Goal: Task Accomplishment & Management: Complete application form

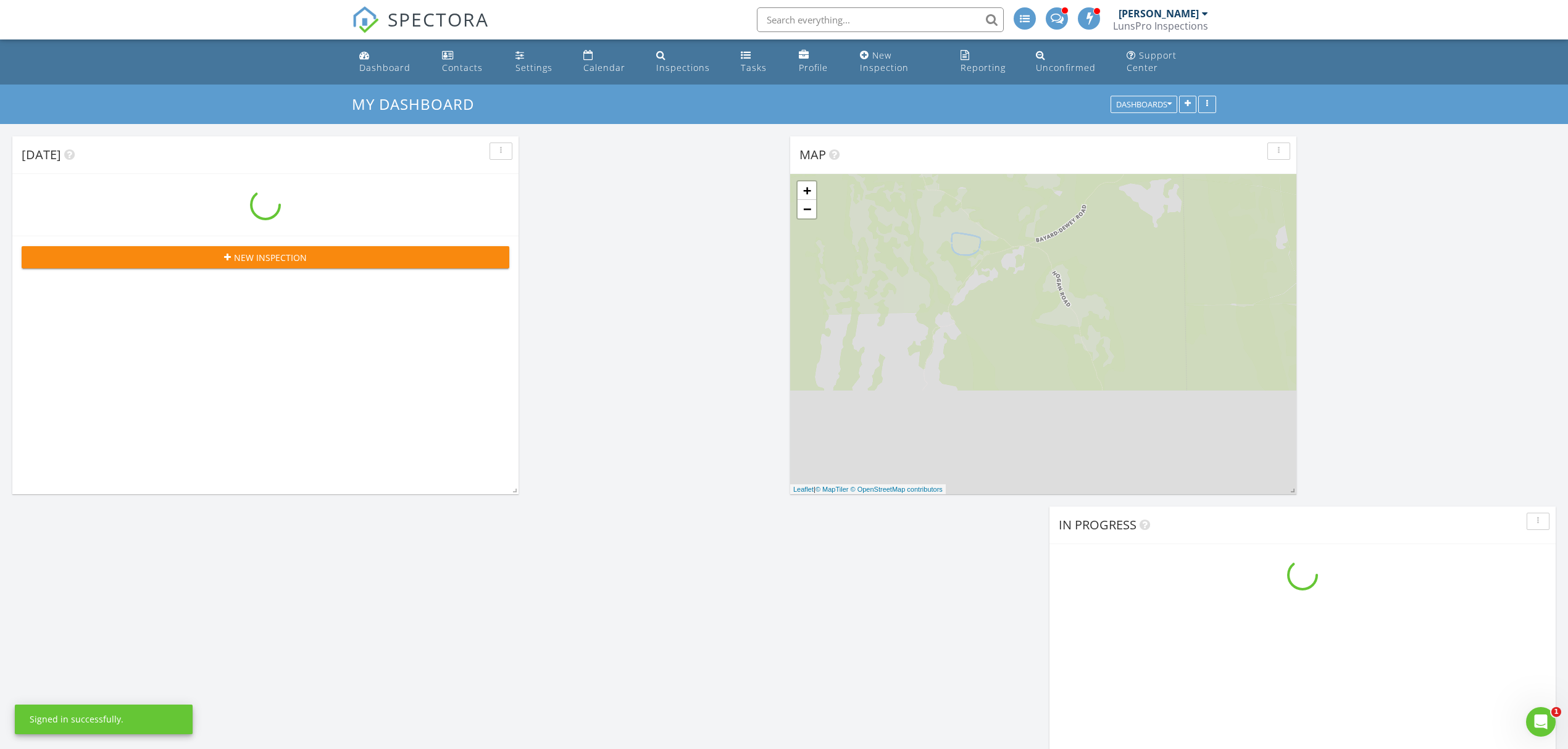
scroll to position [1673, 1593]
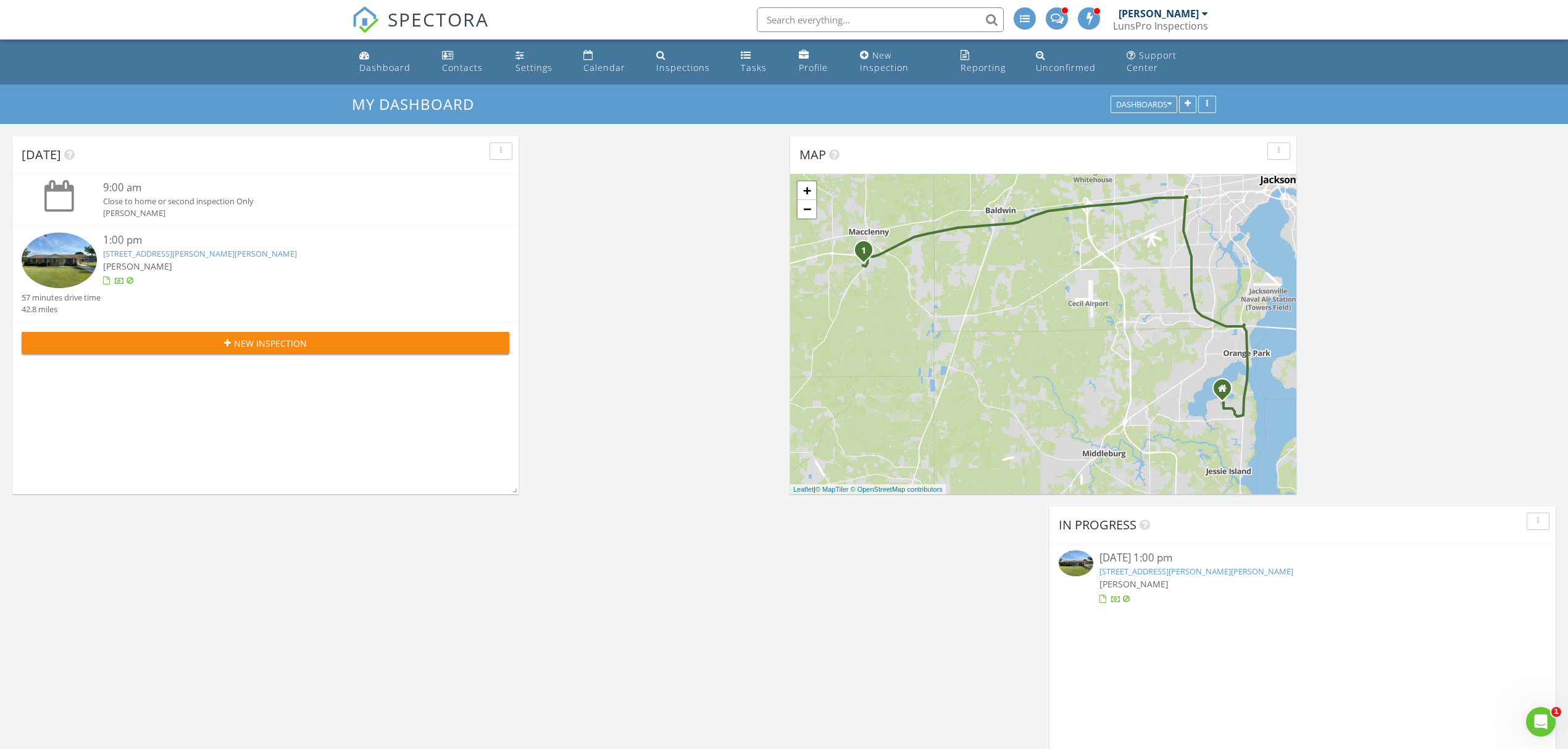
click at [171, 251] on link "[STREET_ADDRESS][PERSON_NAME][PERSON_NAME]" at bounding box center [200, 254] width 194 height 12
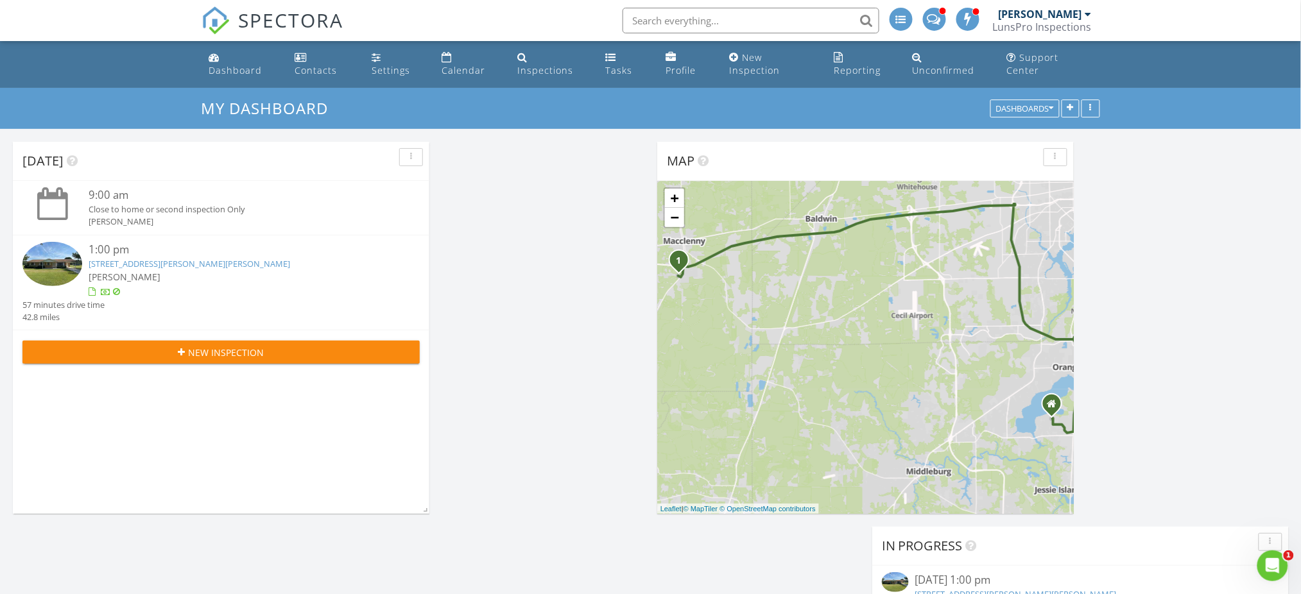
click at [183, 268] on link "[STREET_ADDRESS][PERSON_NAME][PERSON_NAME]" at bounding box center [190, 264] width 202 height 12
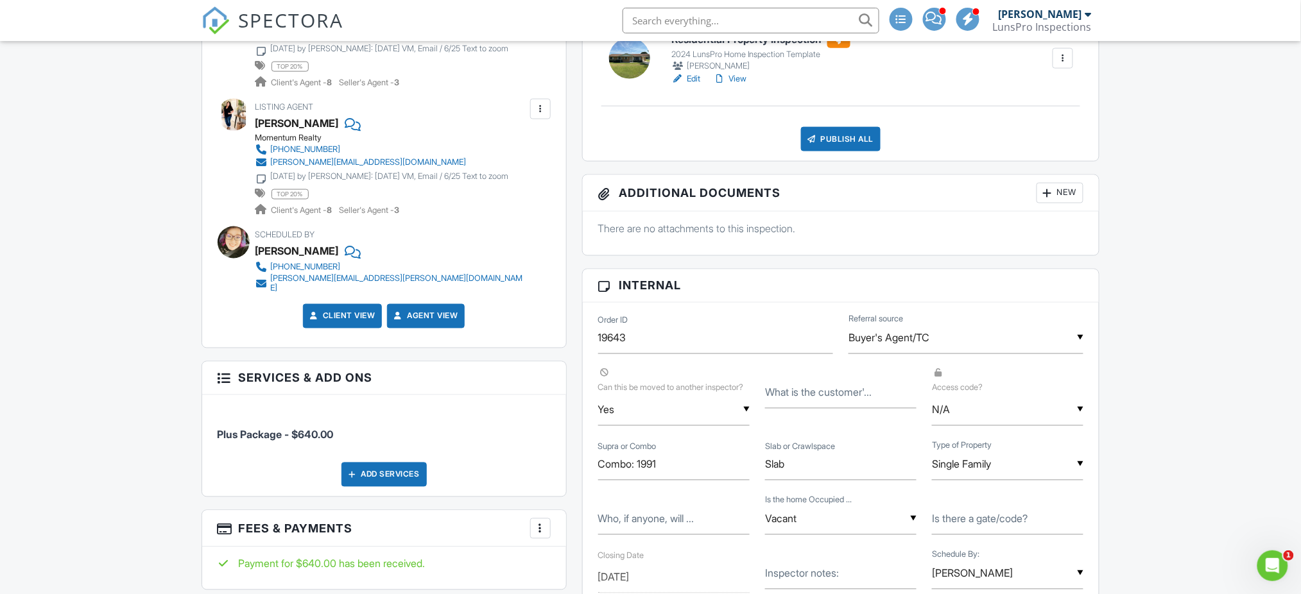
scroll to position [342, 0]
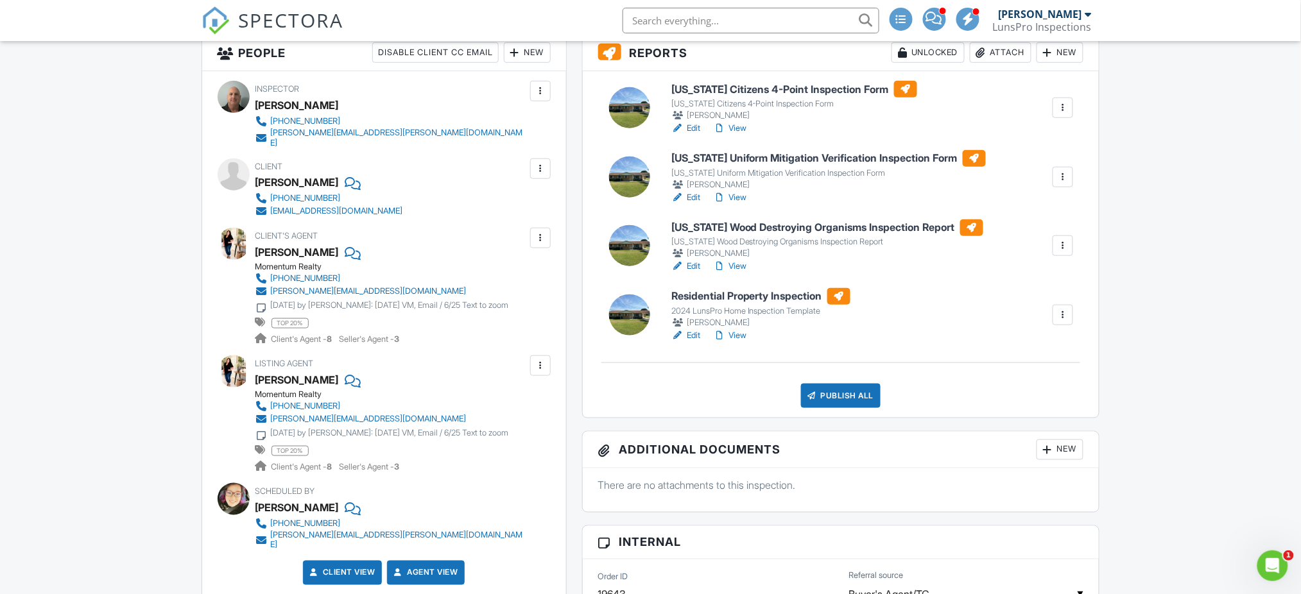
click at [751, 305] on h6 "Residential Property Inspection" at bounding box center [760, 296] width 179 height 17
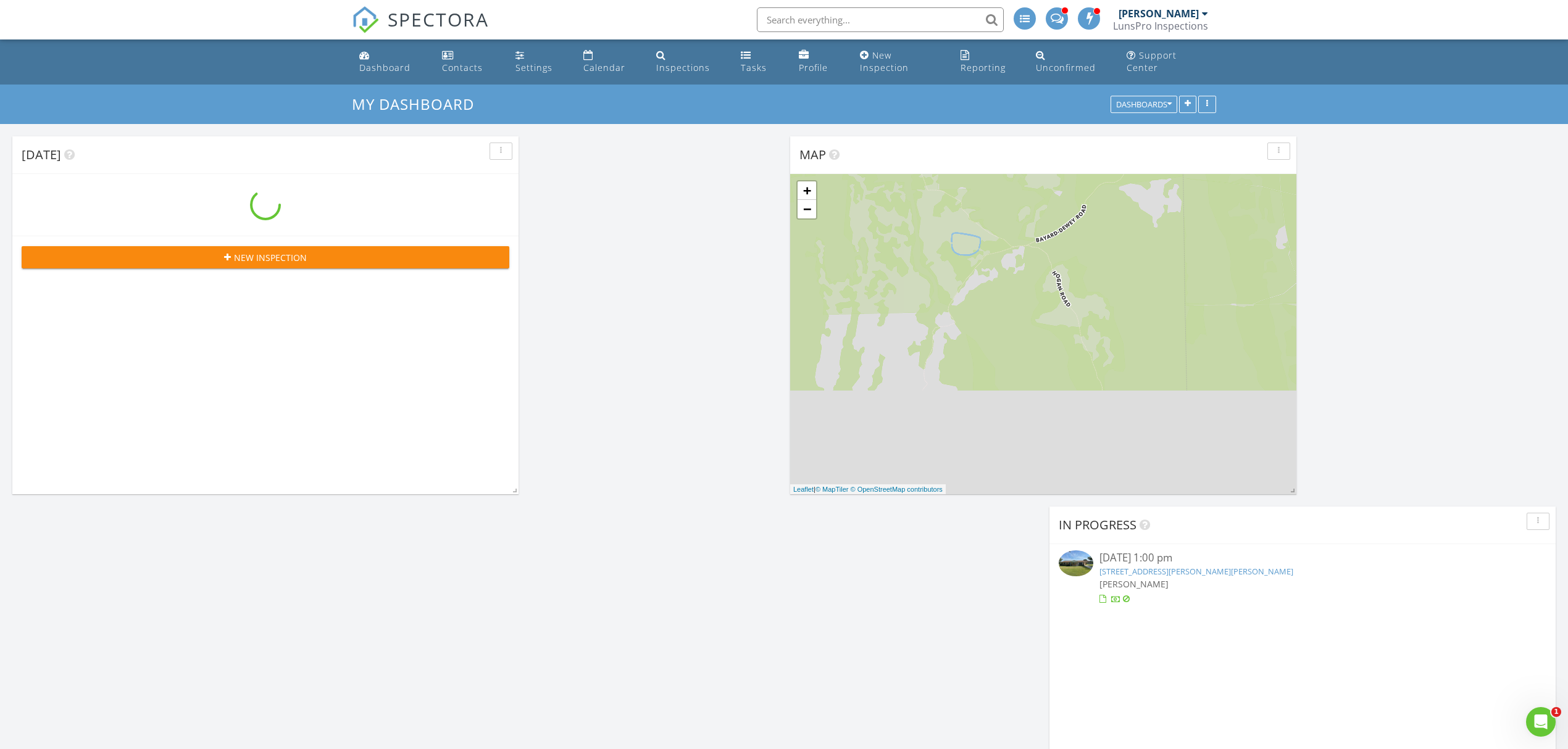
scroll to position [1673, 1593]
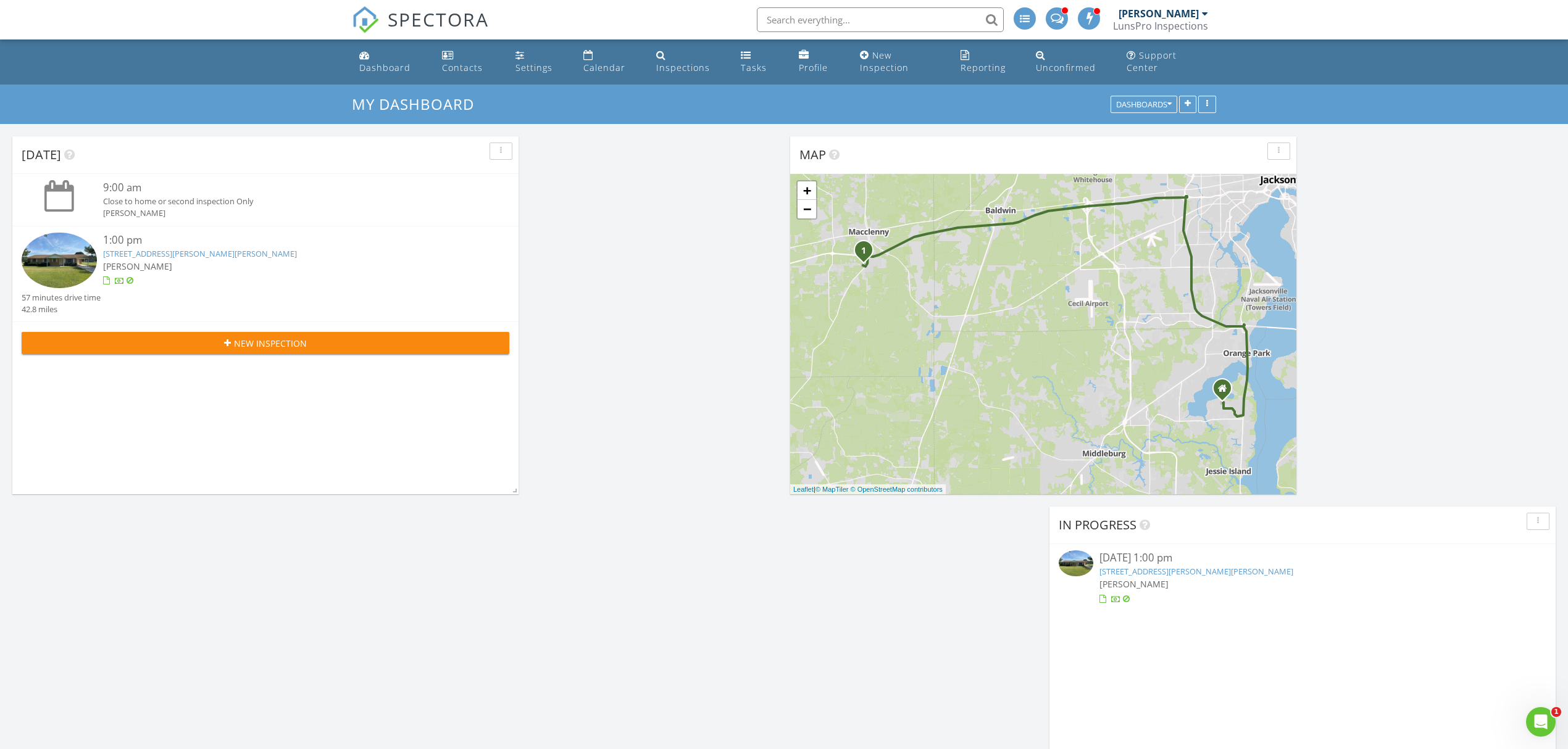
click at [184, 256] on link "5257 Buck Rowe Rd, Macclenny, FL 32063" at bounding box center [200, 254] width 194 height 12
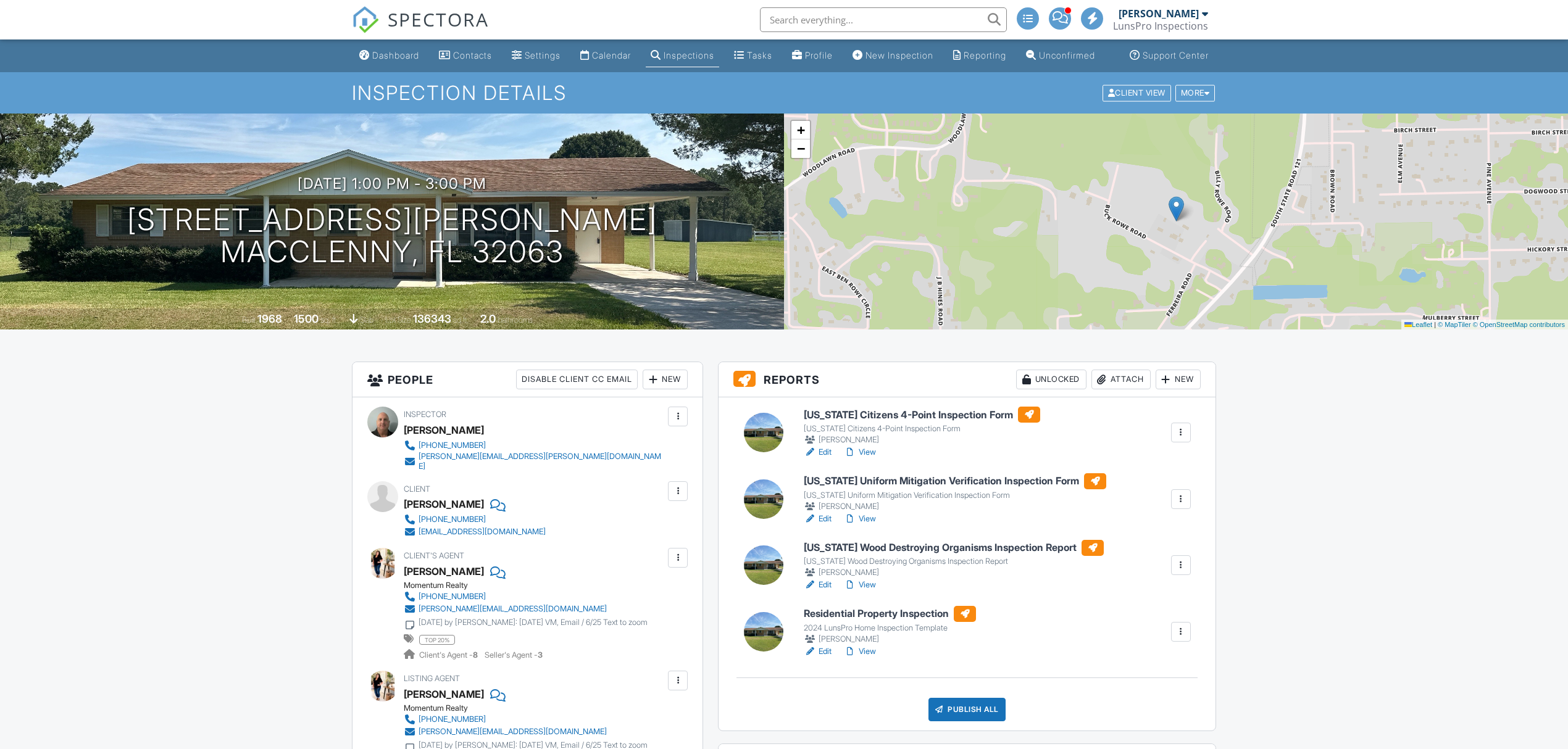
click at [881, 423] on h6 "[US_STATE] Citizens 4-Point Inspection Form" at bounding box center [923, 414] width 237 height 16
click at [871, 459] on link "View" at bounding box center [859, 452] width 32 height 12
click at [868, 459] on link "View" at bounding box center [859, 452] width 32 height 12
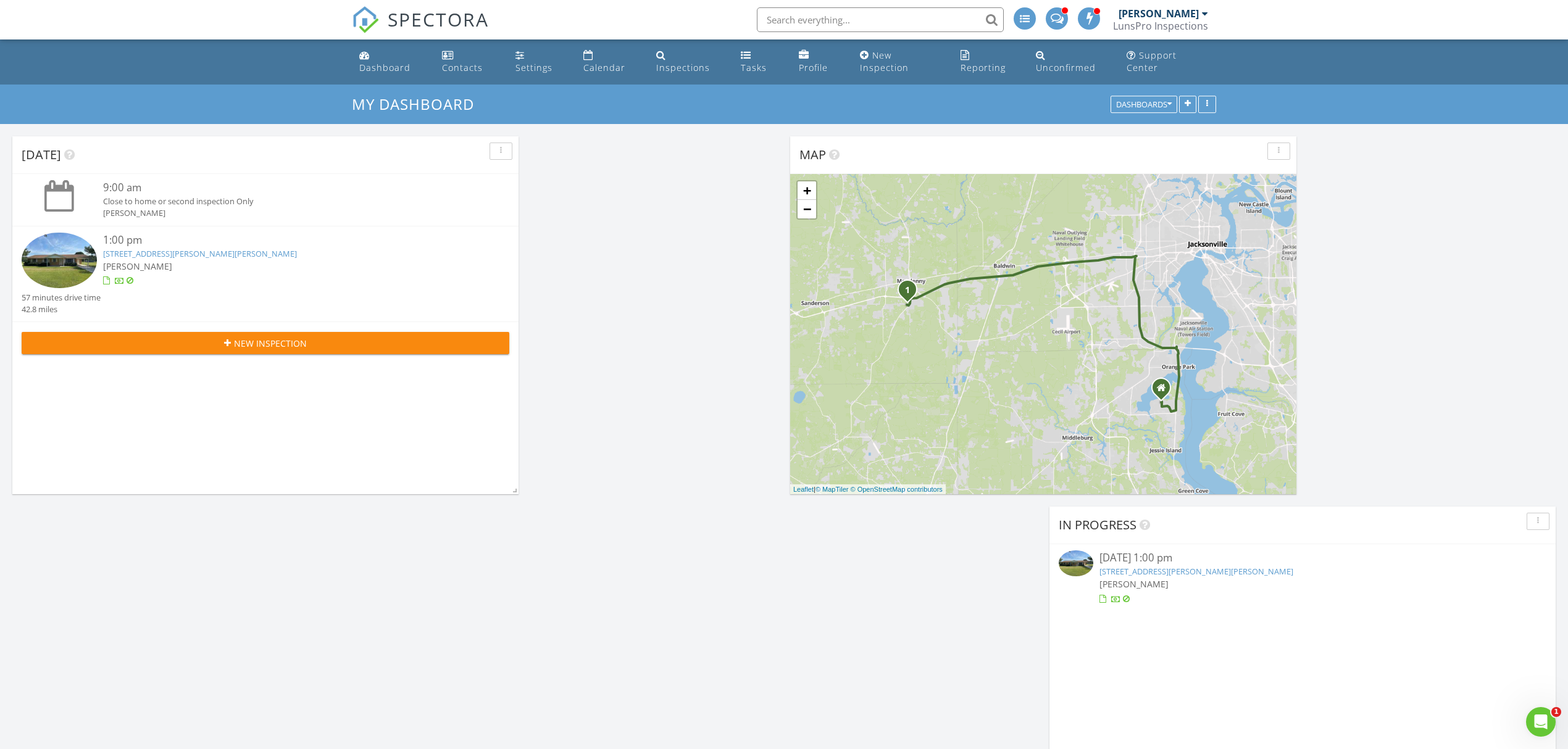
click at [201, 248] on link "[STREET_ADDRESS][PERSON_NAME][PERSON_NAME]" at bounding box center [200, 254] width 194 height 12
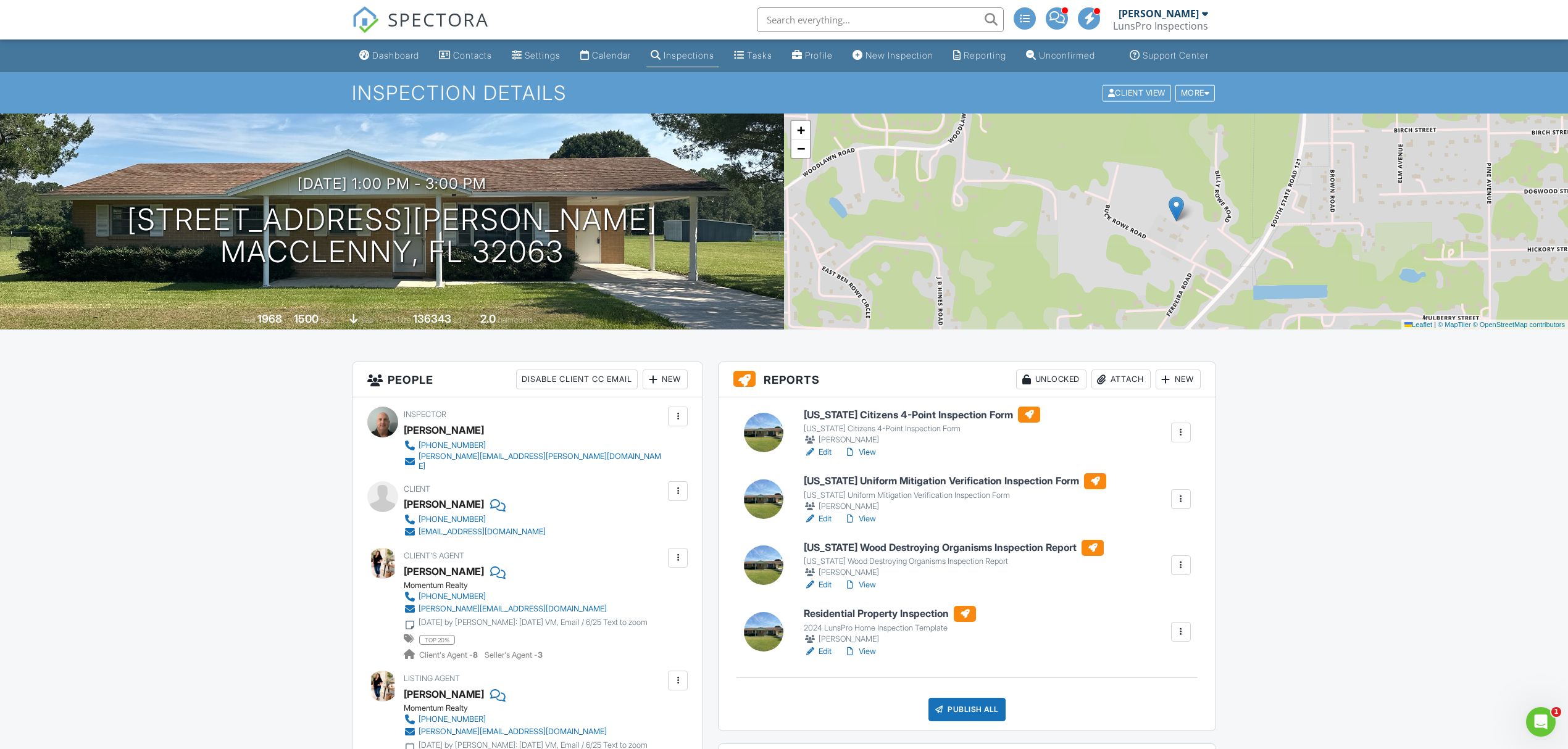
click at [867, 459] on link "View" at bounding box center [859, 452] width 32 height 12
click at [875, 525] on link "View" at bounding box center [859, 518] width 32 height 12
click at [873, 591] on link "View" at bounding box center [859, 585] width 32 height 12
click at [872, 591] on link "View" at bounding box center [859, 585] width 32 height 12
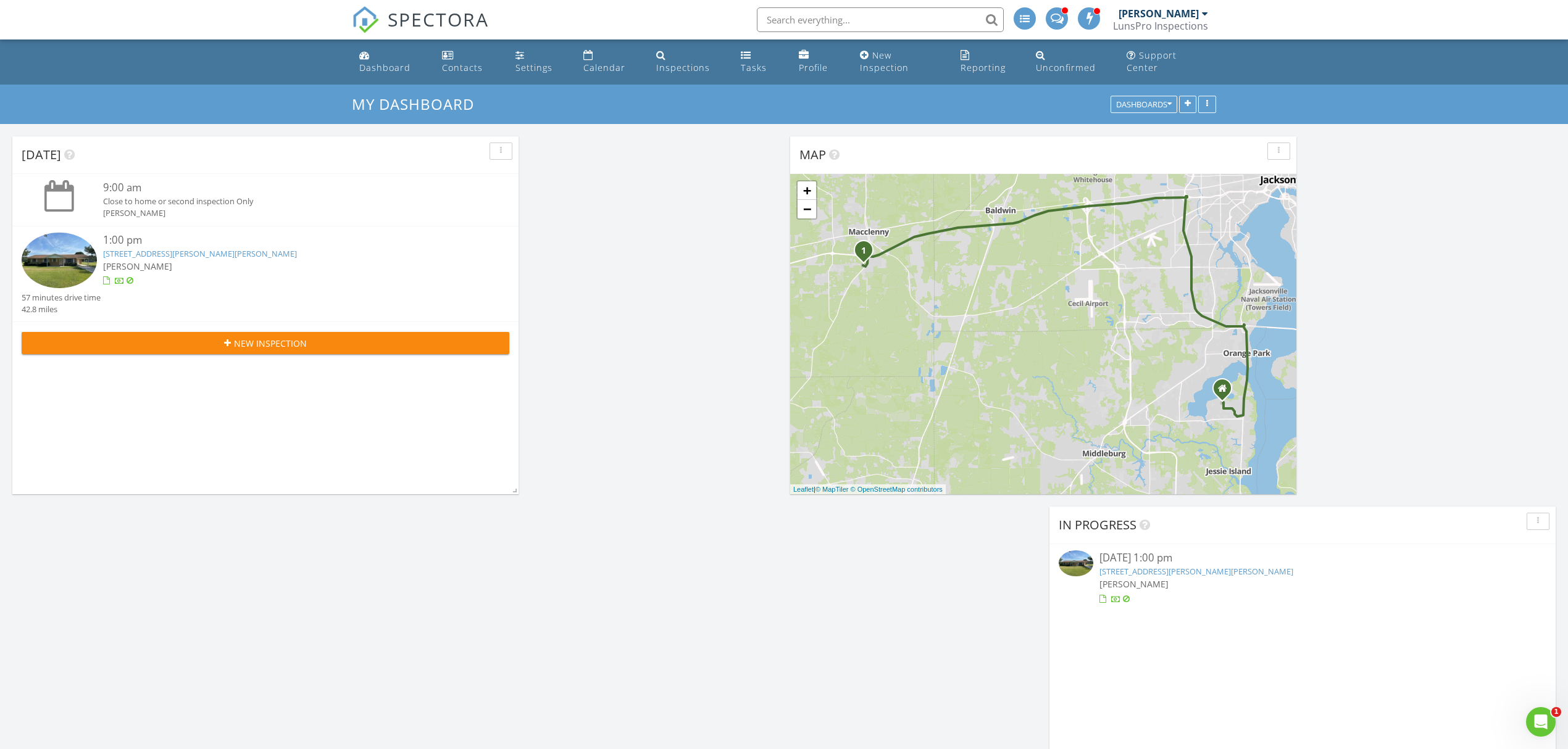
click at [227, 256] on link "[STREET_ADDRESS][PERSON_NAME][PERSON_NAME]" at bounding box center [200, 254] width 194 height 12
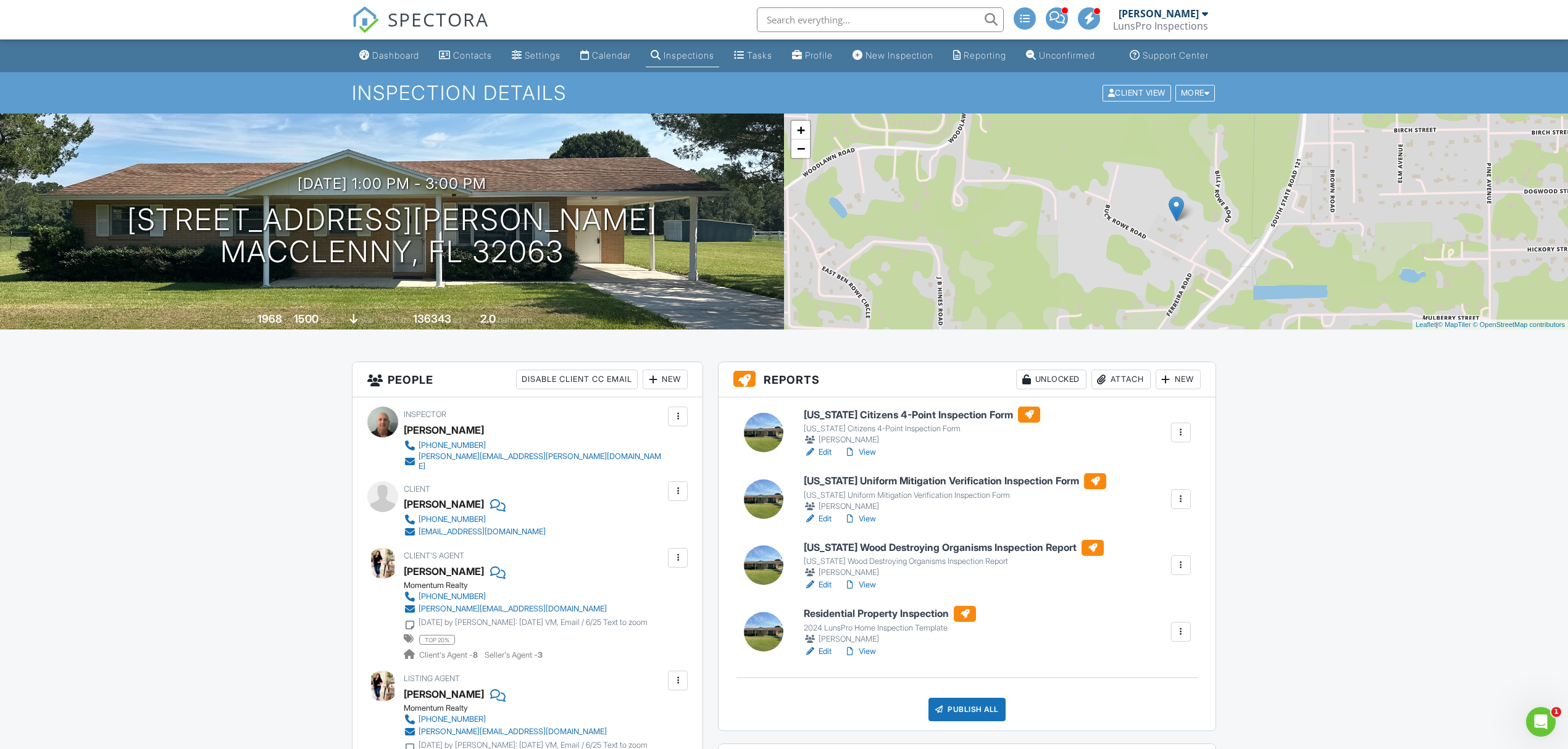
click at [874, 489] on h6 "Florida Uniform Mitigation Verification Inspection Form" at bounding box center [955, 481] width 302 height 16
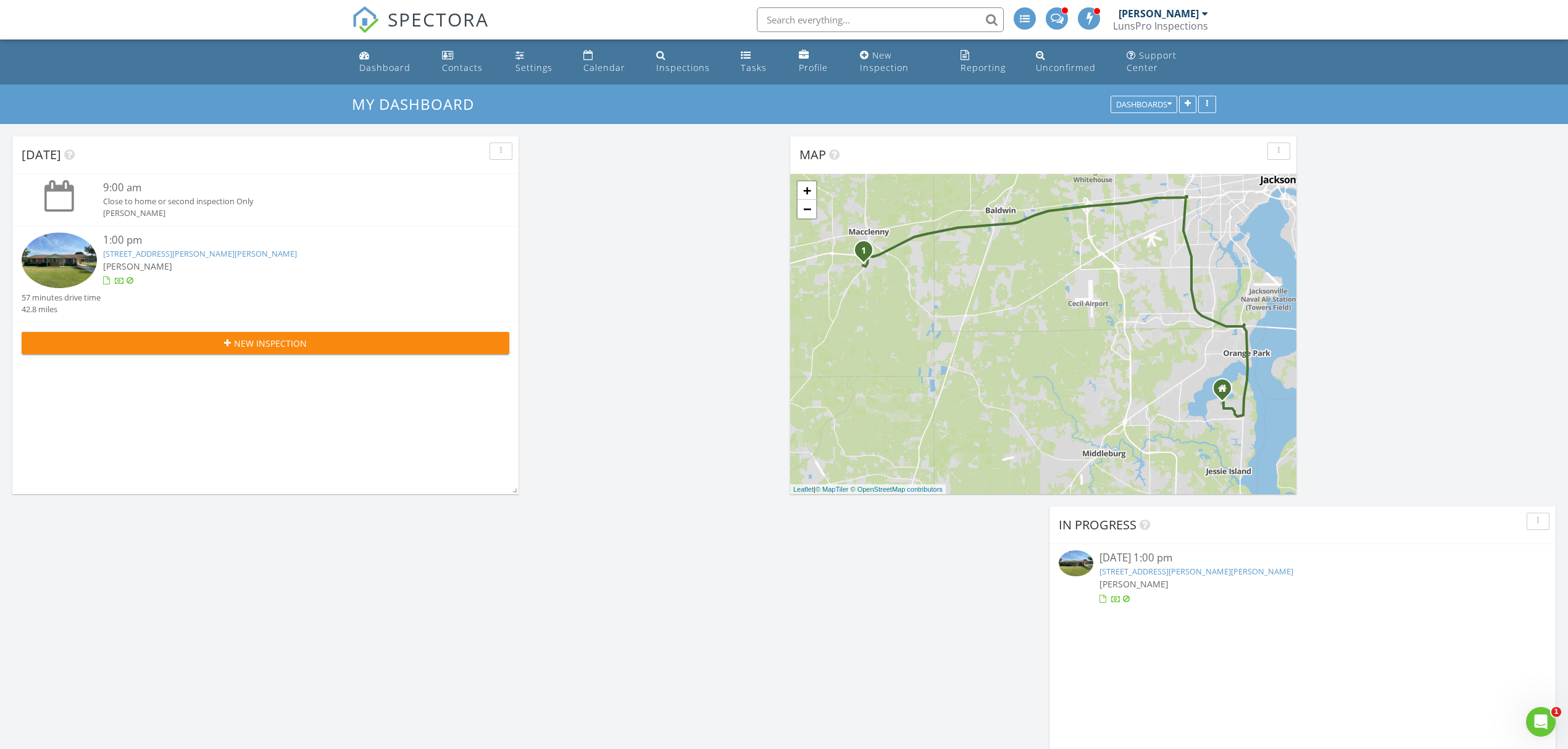
click at [148, 252] on link "5257 Buck Rowe Rd, Macclenny, FL 32063" at bounding box center [200, 254] width 194 height 12
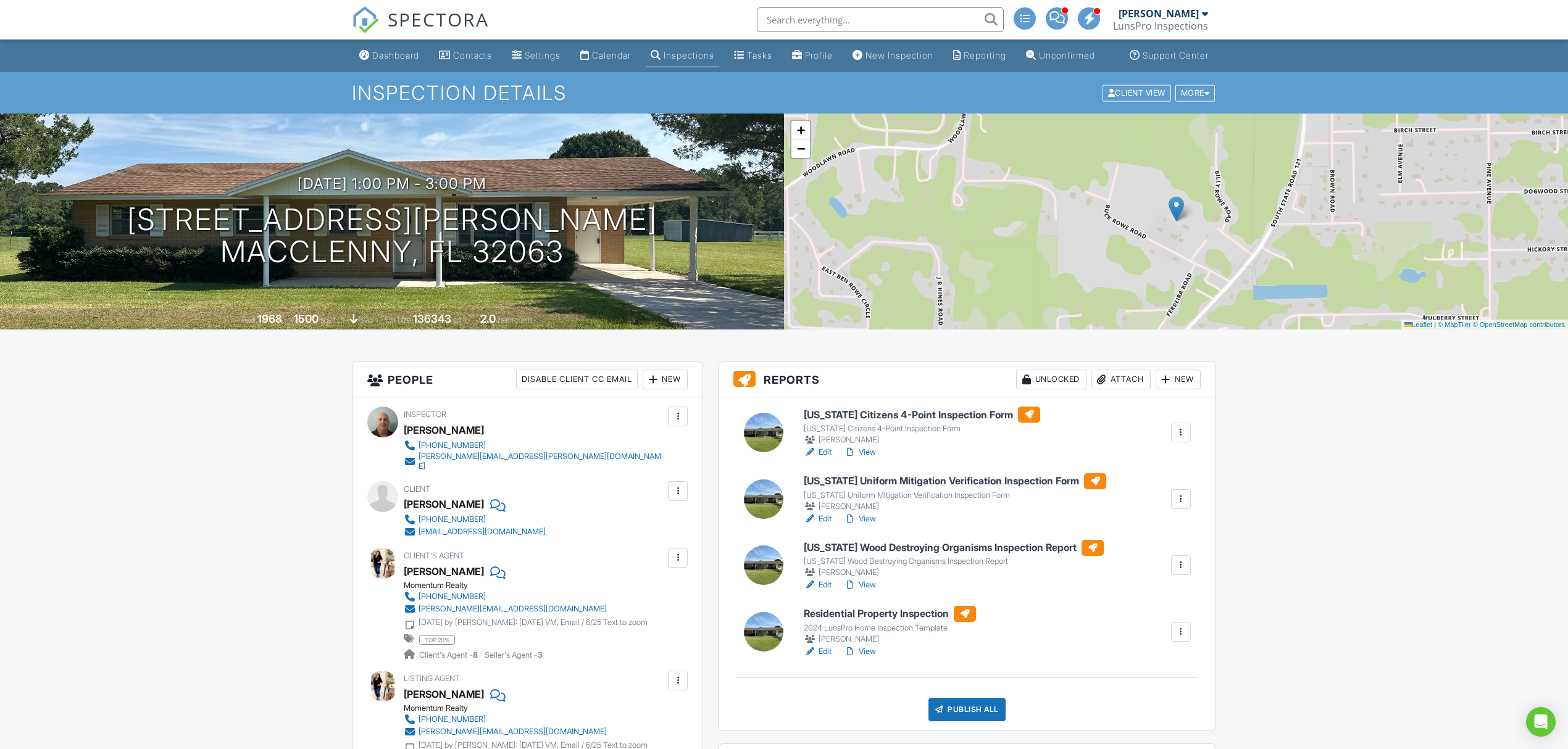
click at [924, 556] on h6 "[US_STATE] Wood Destroying Organisms Inspection Report" at bounding box center [954, 548] width 300 height 16
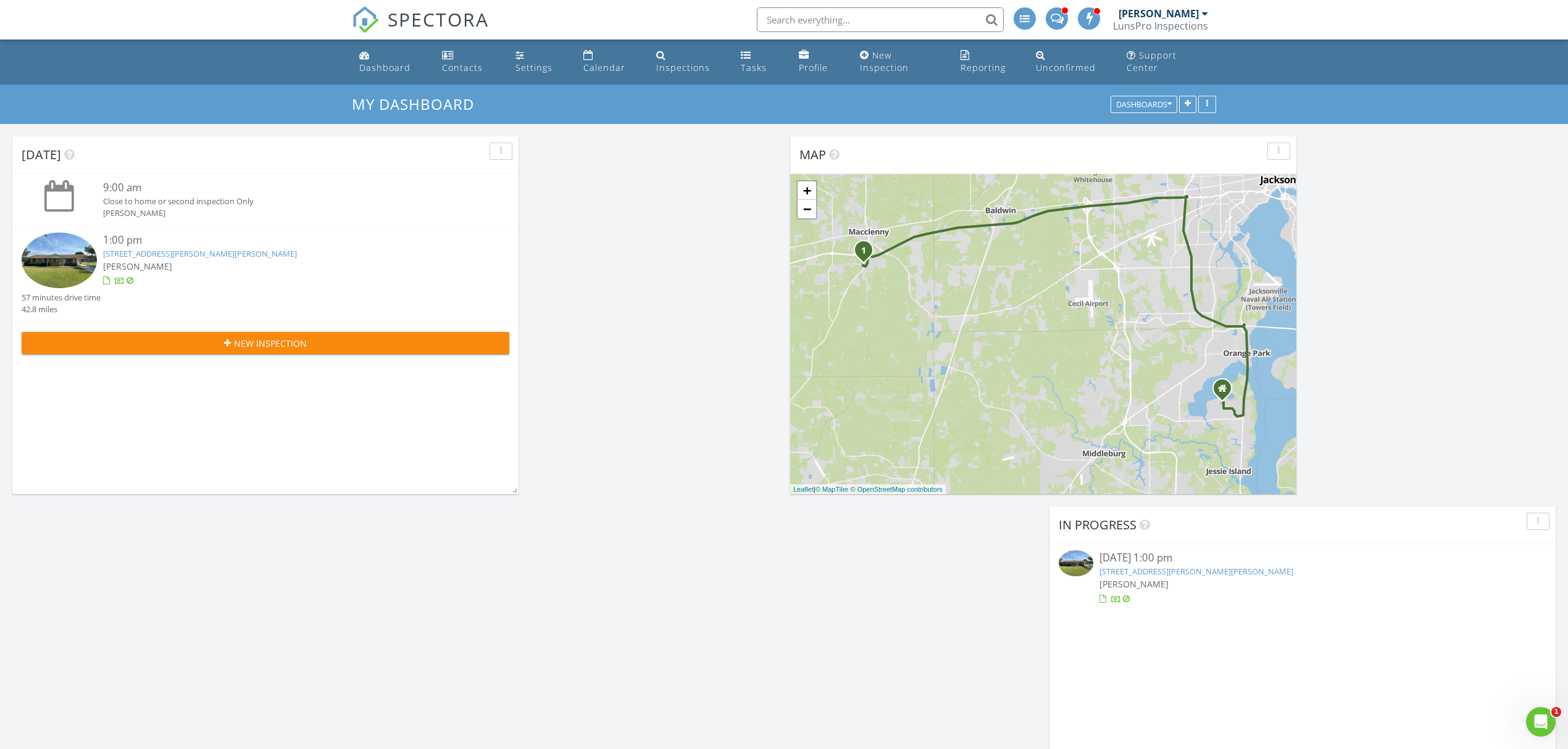
click at [149, 257] on link "[STREET_ADDRESS][PERSON_NAME][PERSON_NAME]" at bounding box center [200, 254] width 194 height 12
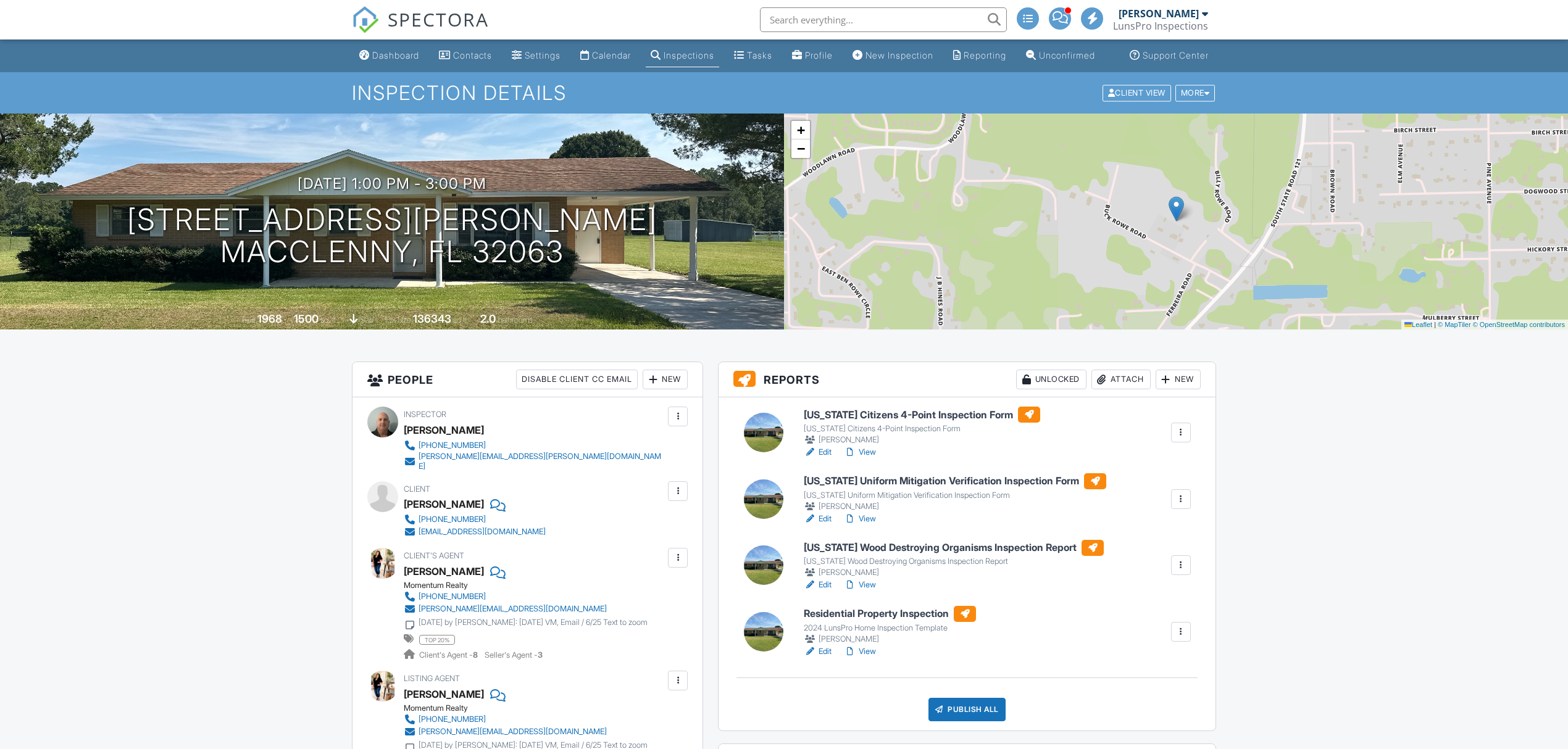
click at [852, 622] on h6 "Residential Property Inspection" at bounding box center [890, 613] width 172 height 16
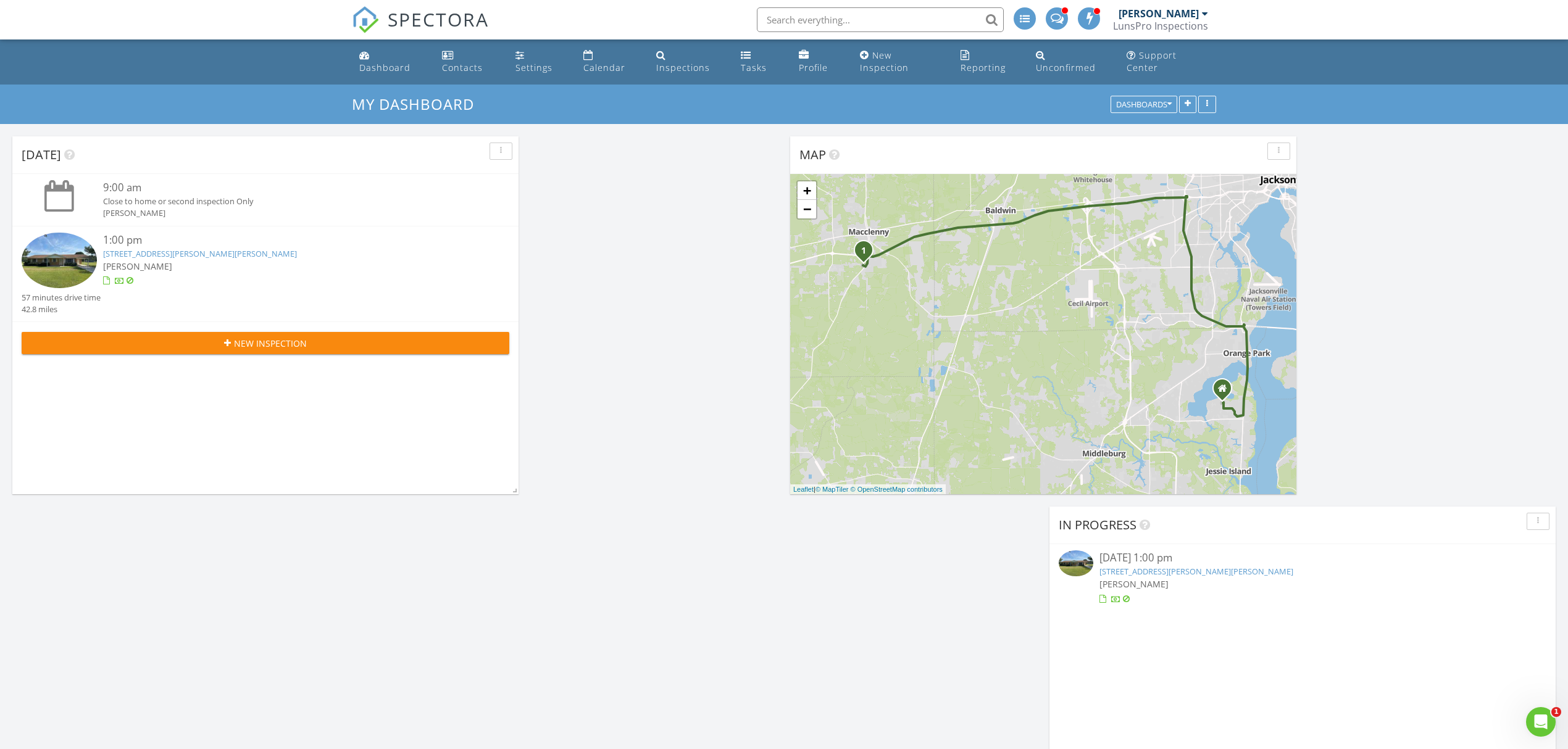
click at [139, 252] on link "5257 Buck Rowe Rd, Macclenny, FL 32063" at bounding box center [200, 254] width 194 height 12
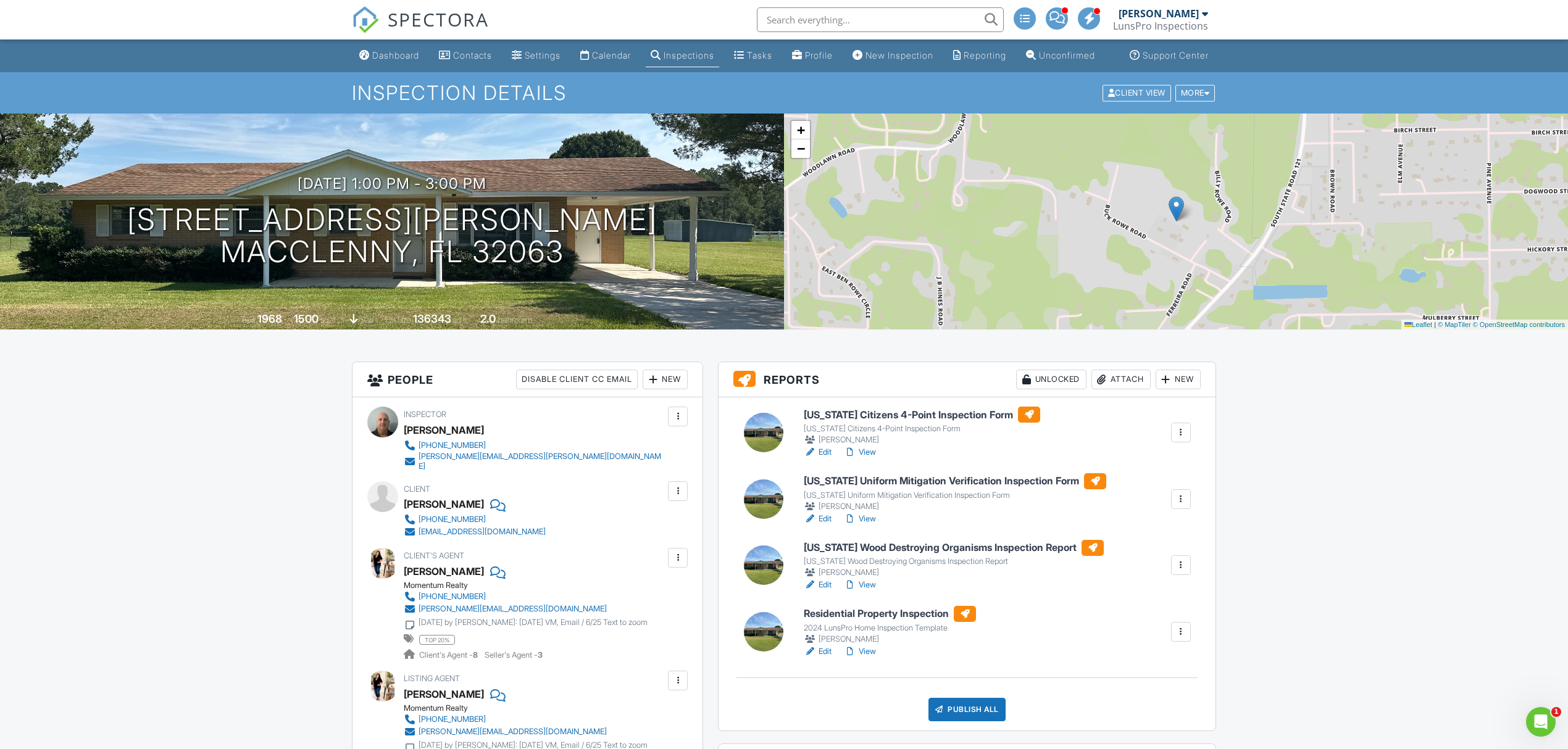
click at [866, 658] on link "View" at bounding box center [859, 651] width 32 height 12
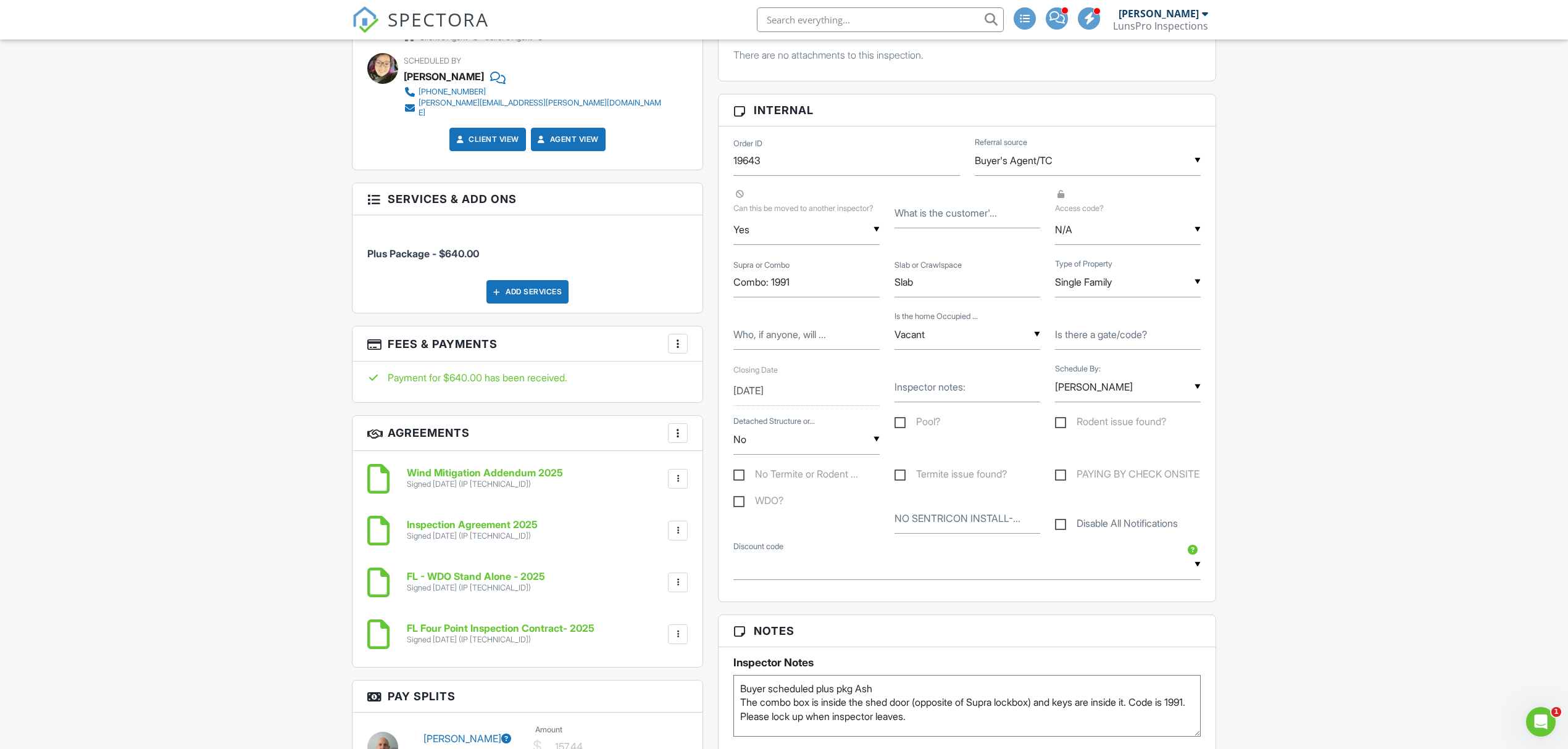
click at [742, 484] on label "No Termite or Rodent ..." at bounding box center [796, 476] width 125 height 15
click at [742, 480] on input "No Termite or Rodent ..." at bounding box center [737, 476] width 8 height 8
checkbox input "true"
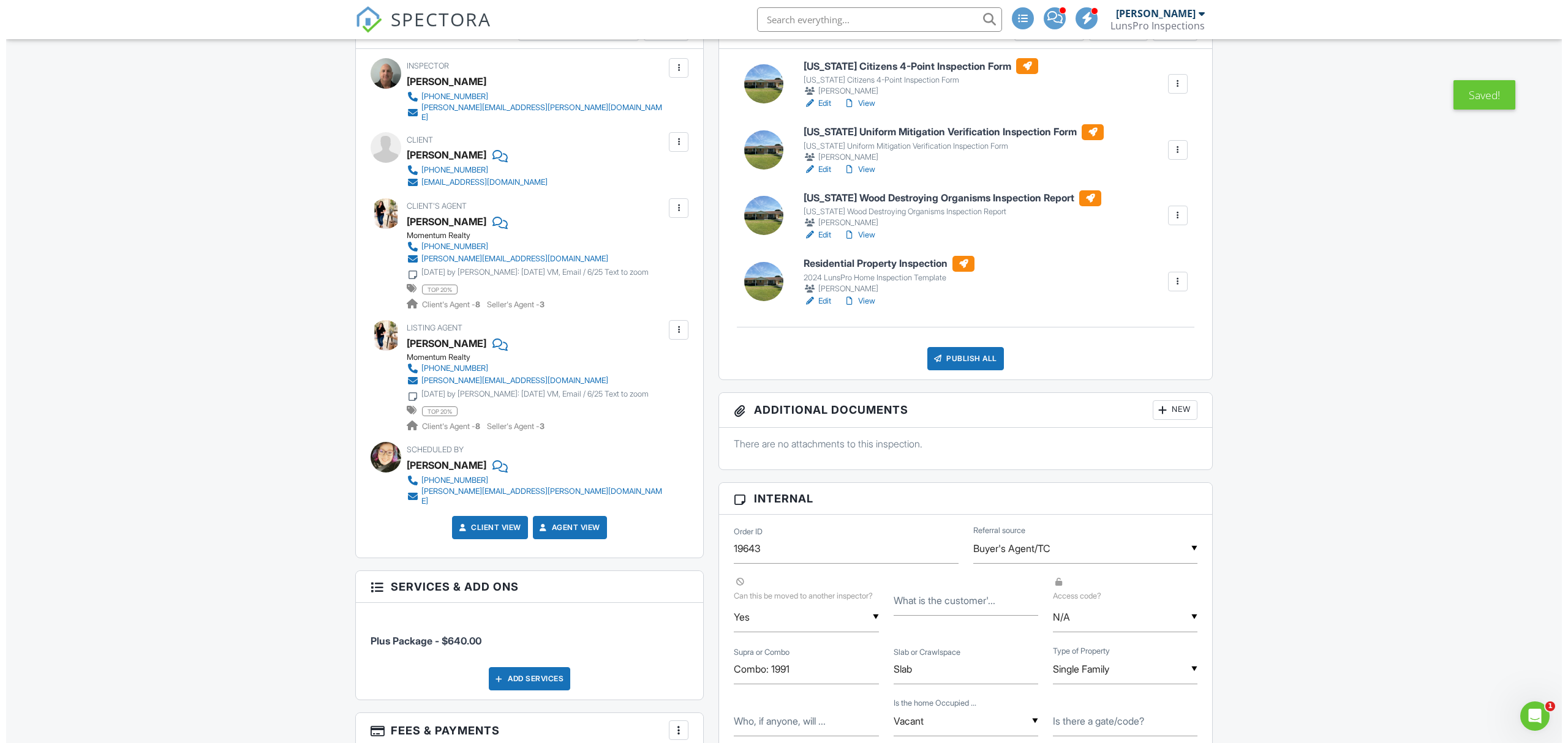
scroll to position [245, 0]
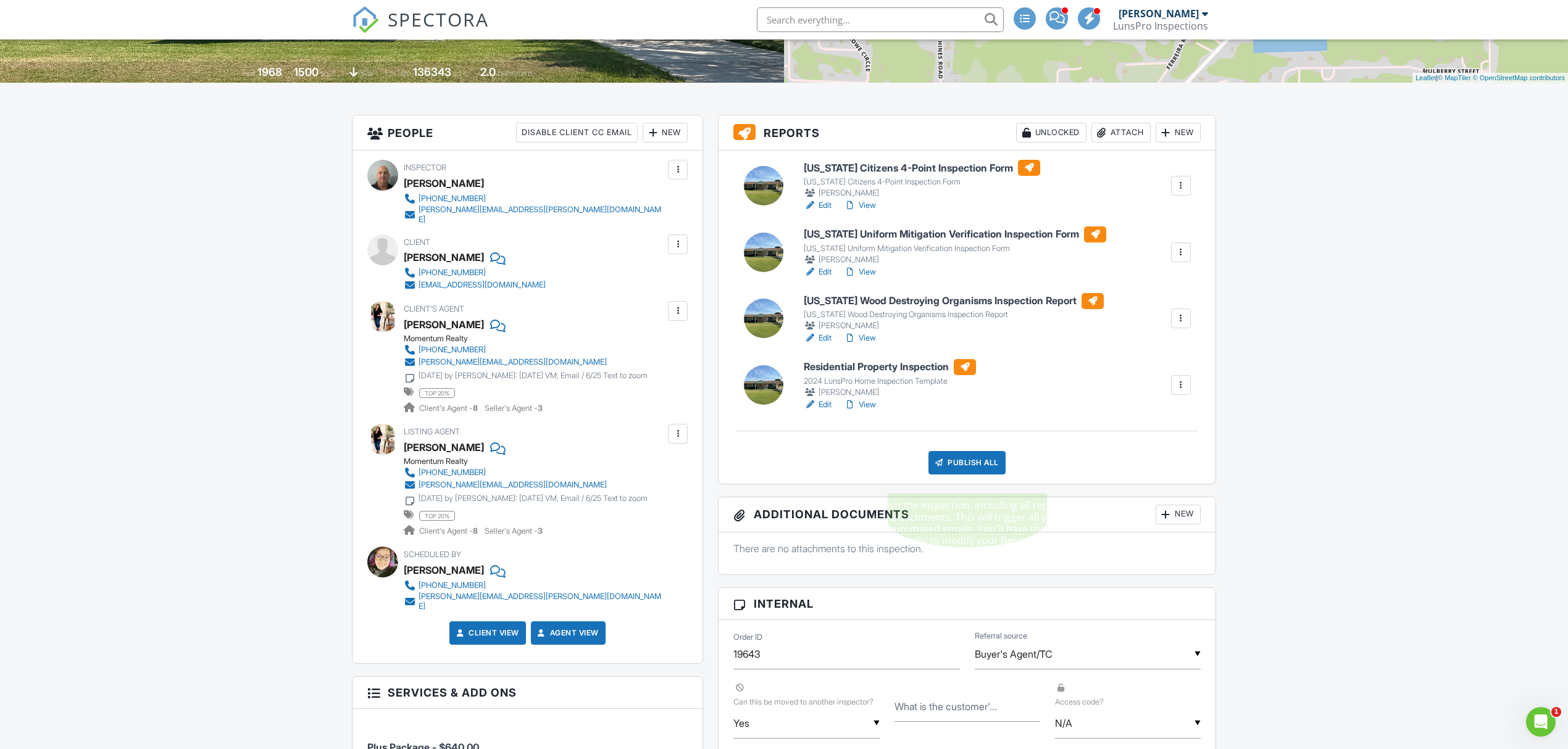
click at [988, 474] on div "Publish All" at bounding box center [967, 462] width 77 height 23
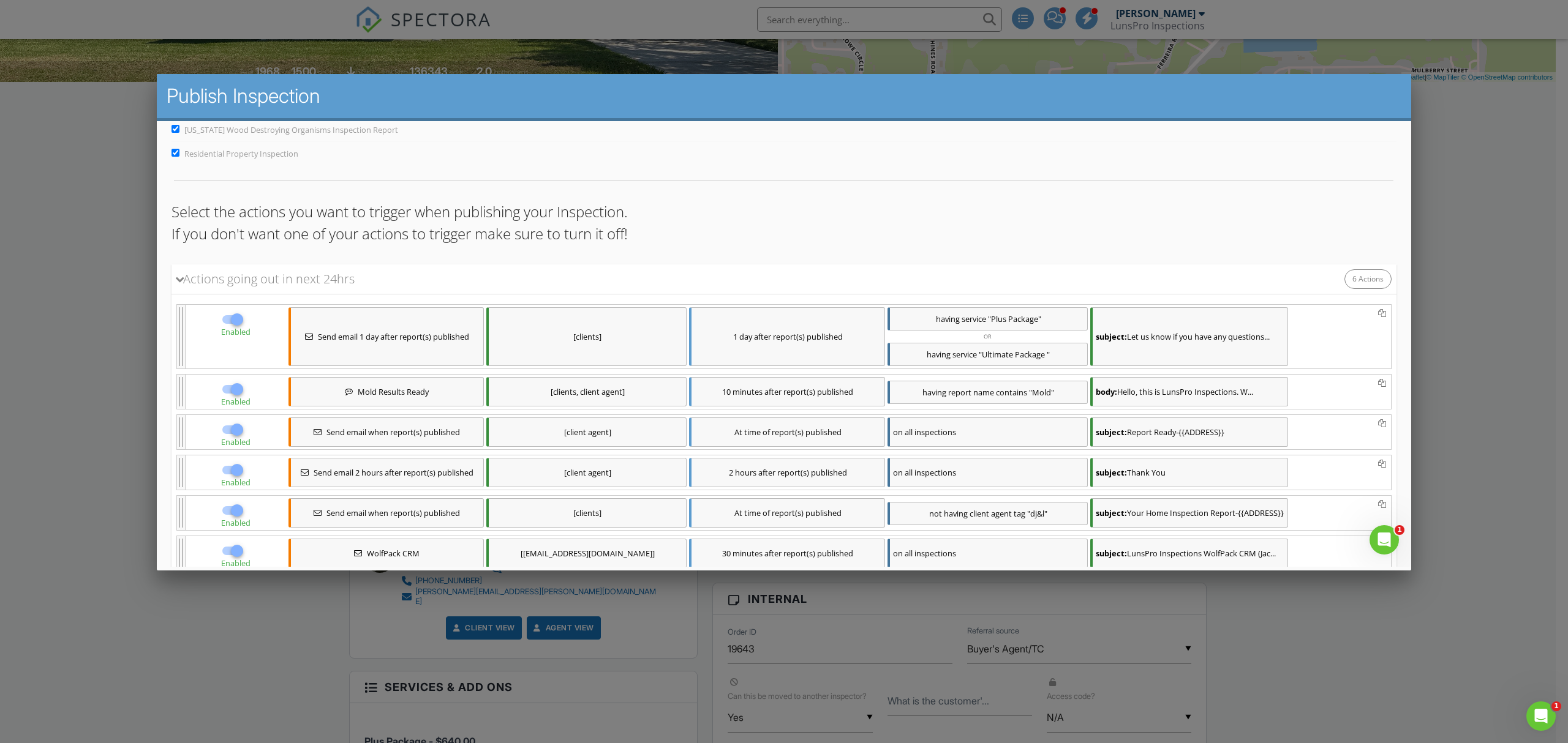
scroll to position [220, 0]
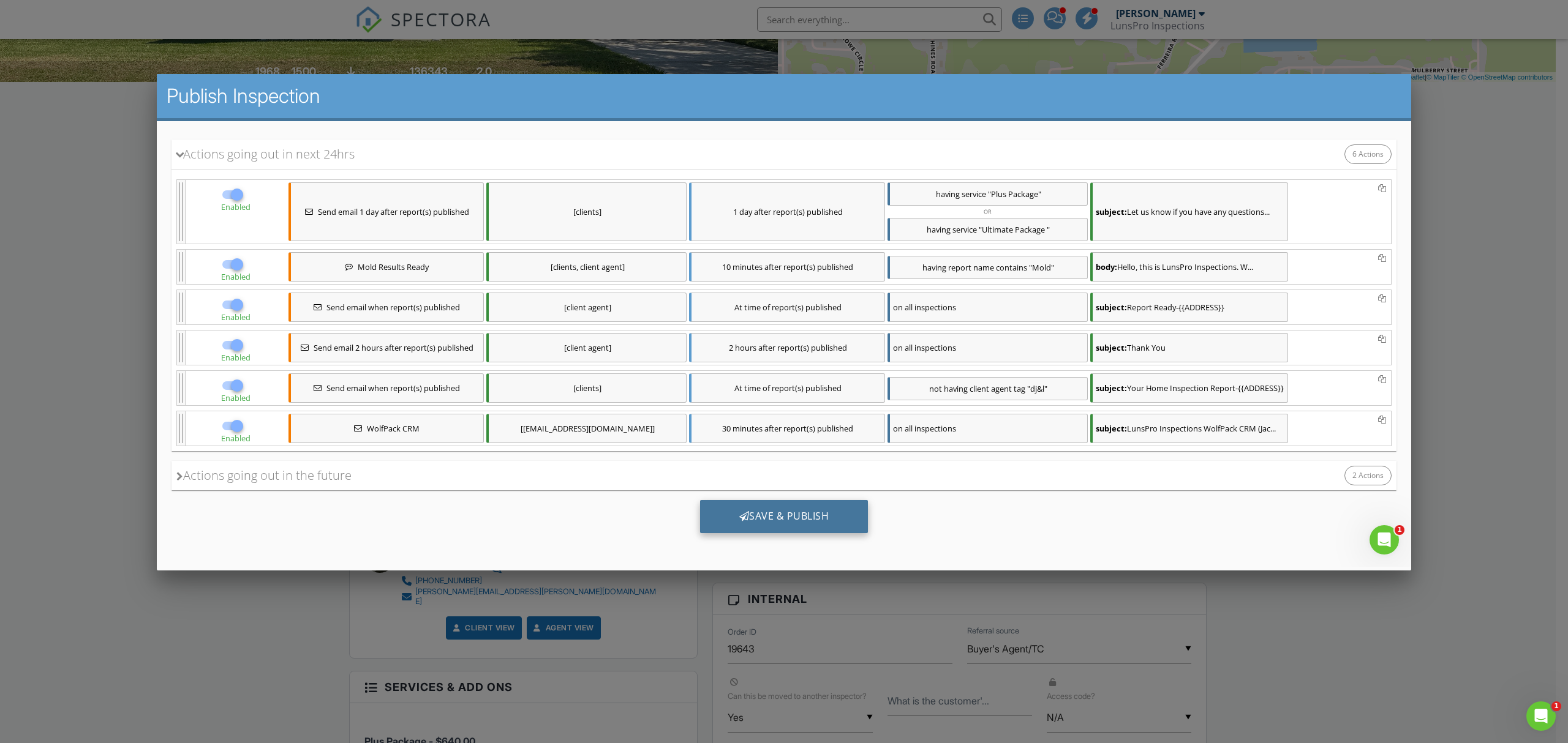
click at [822, 522] on div "Save & Publish" at bounding box center [784, 516] width 168 height 33
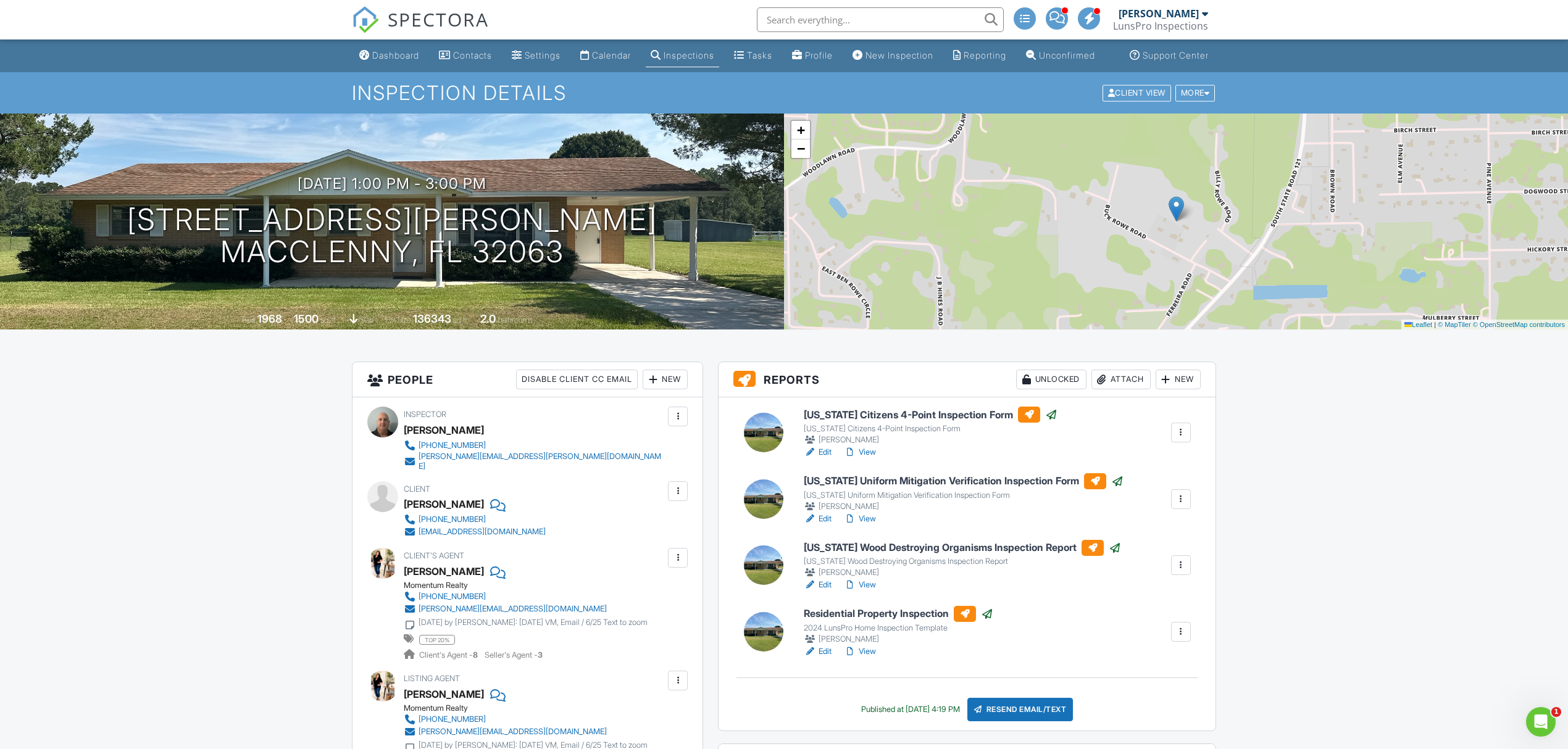
click at [606, 61] on div "Calendar" at bounding box center [611, 55] width 38 height 11
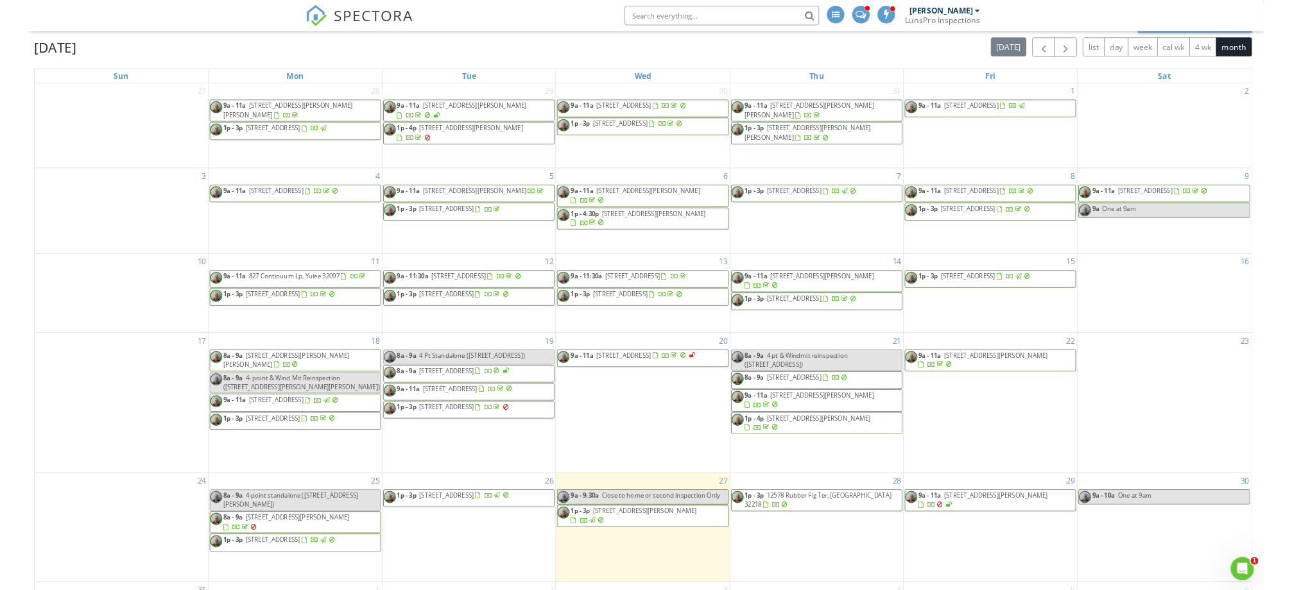
scroll to position [184, 0]
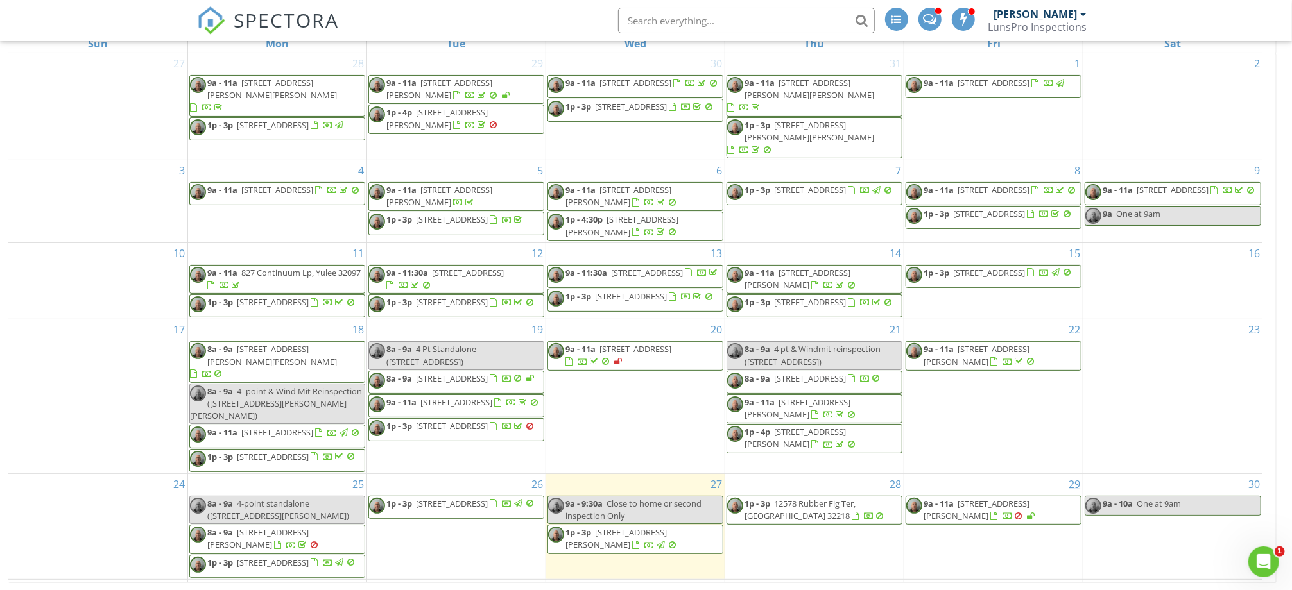
click at [1076, 474] on link "29" at bounding box center [1074, 484] width 17 height 21
